Goal: Navigation & Orientation: Find specific page/section

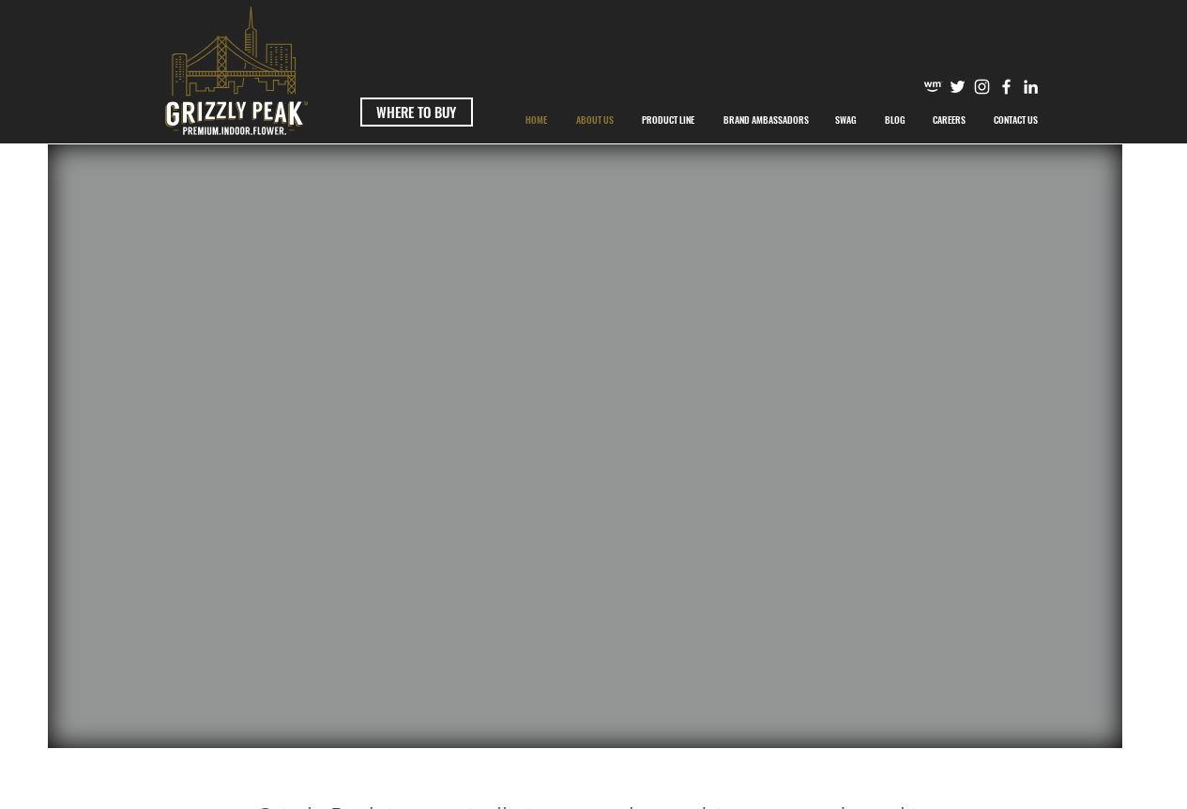
click at [600, 120] on p "ABOUT US" at bounding box center [595, 120] width 56 height 47
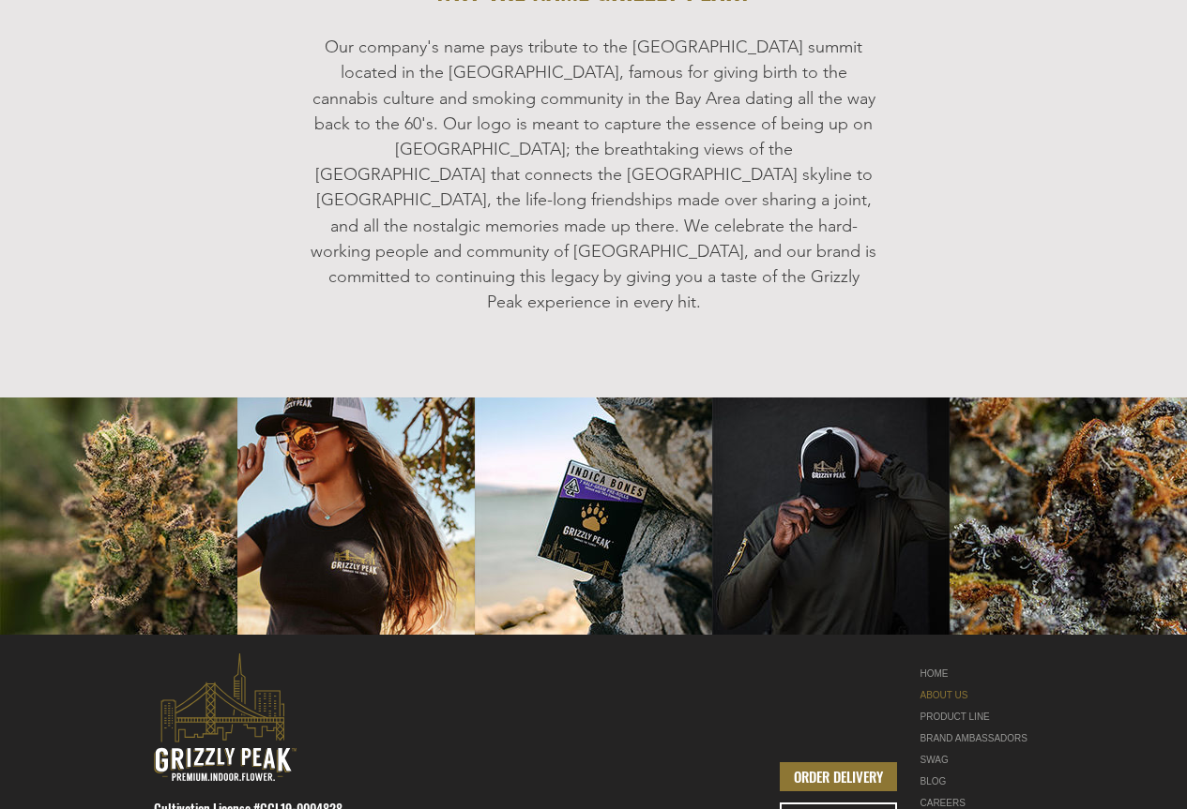
scroll to position [2245, 0]
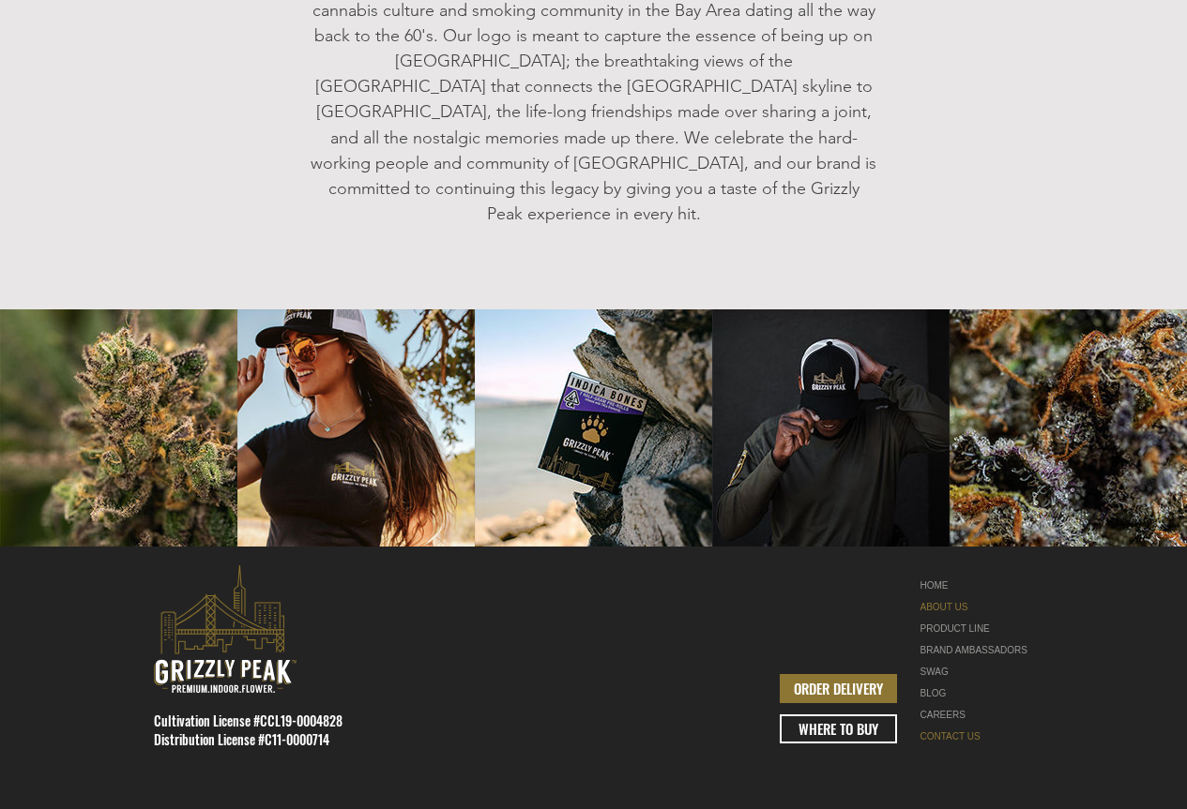
click at [947, 726] on link "CONTACT US" at bounding box center [979, 737] width 118 height 22
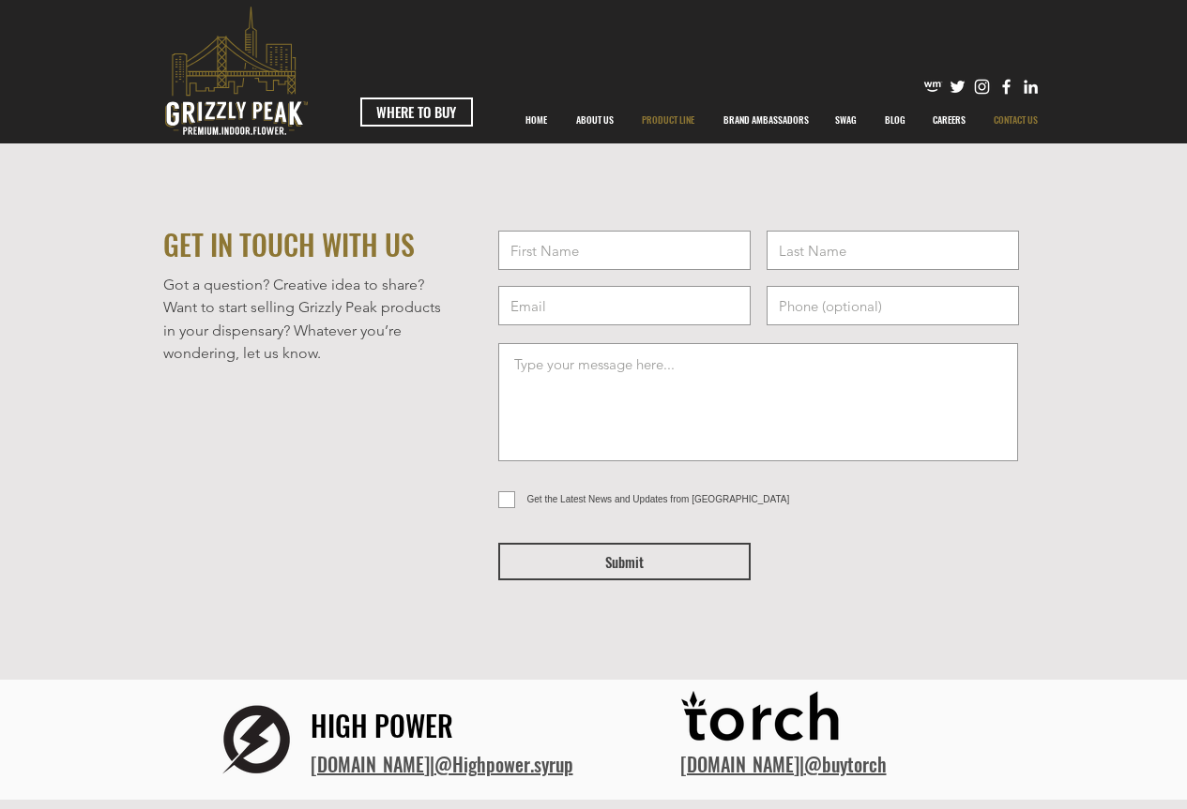
click at [658, 119] on p "PRODUCT LINE" at bounding box center [667, 120] width 71 height 47
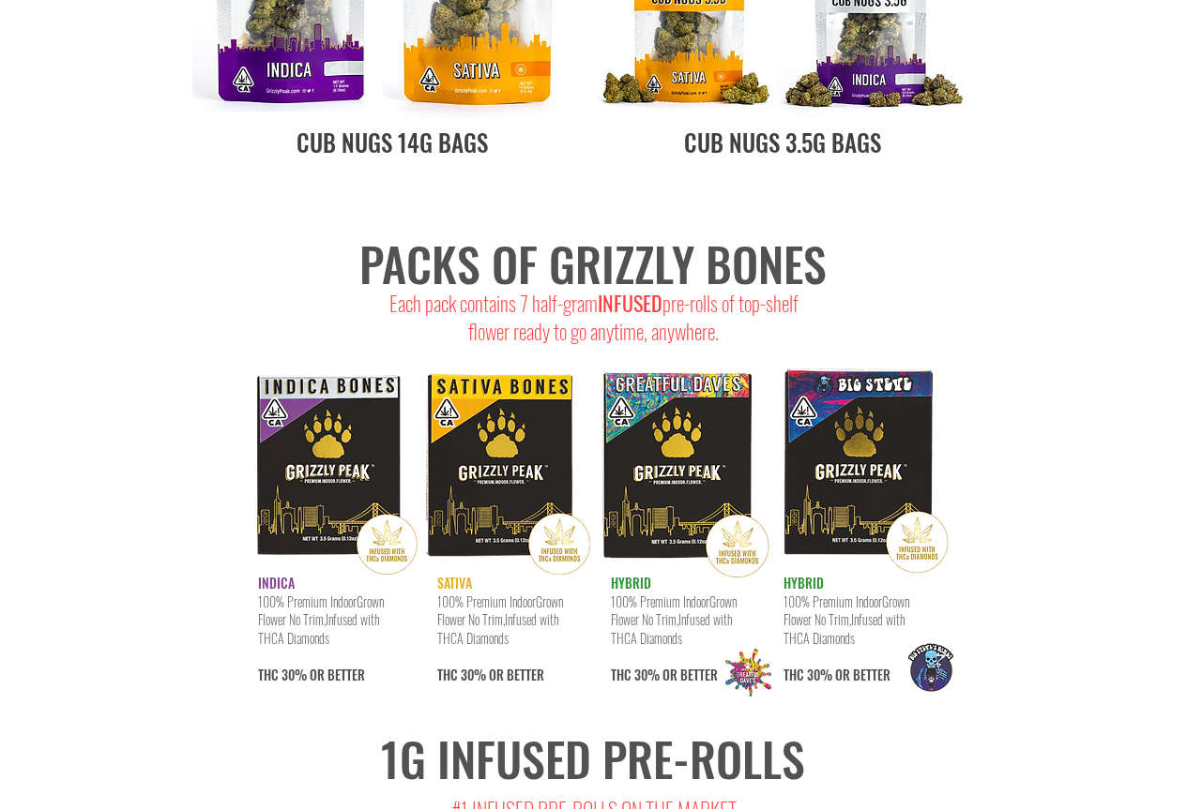
scroll to position [9197, 0]
